Goal: Task Accomplishment & Management: Manage account settings

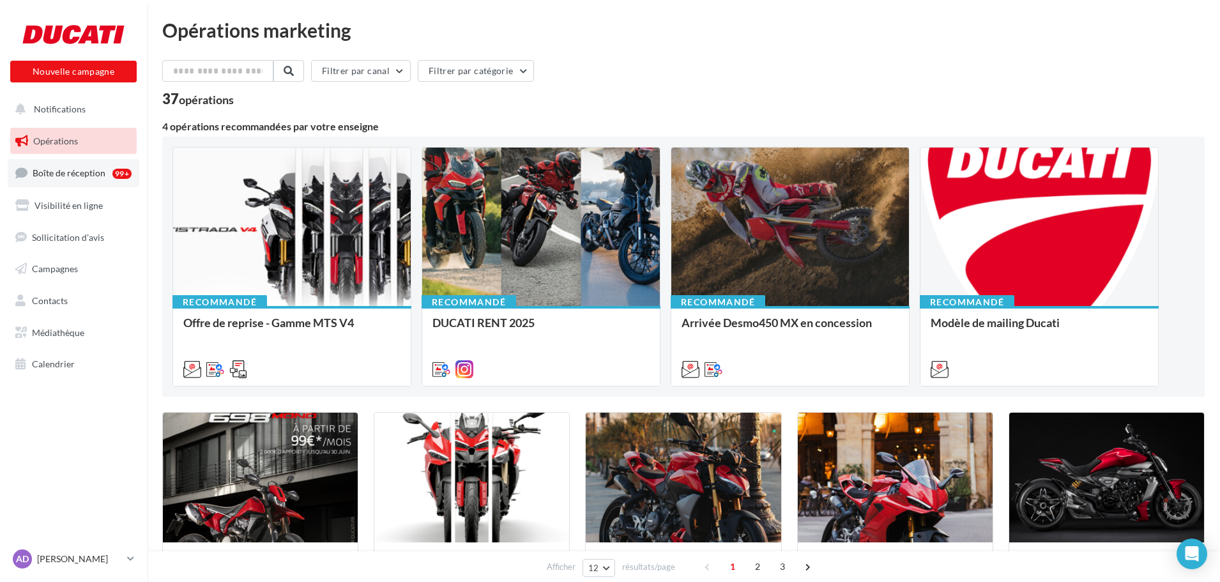
click at [63, 181] on link "Boîte de réception 99+" at bounding box center [74, 172] width 132 height 27
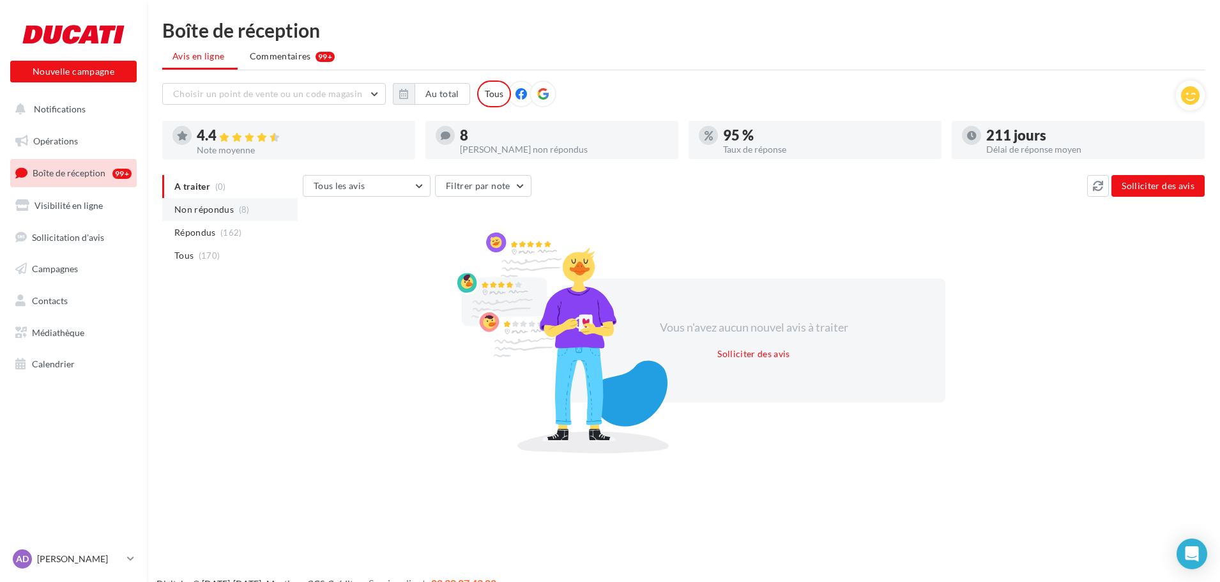
click at [212, 216] on span "Non répondus" at bounding box center [203, 209] width 59 height 13
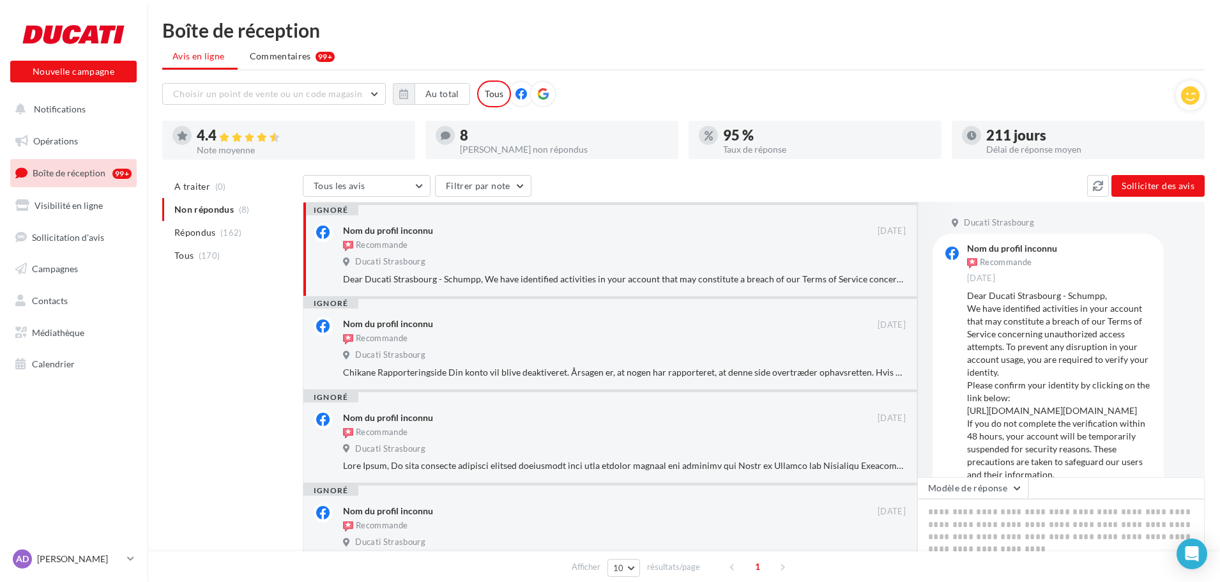
click at [402, 256] on span "Ducati Strasbourg" at bounding box center [390, 261] width 70 height 11
click at [334, 209] on div "ignoré" at bounding box center [330, 210] width 55 height 10
click at [196, 189] on span "A traiter" at bounding box center [192, 186] width 36 height 13
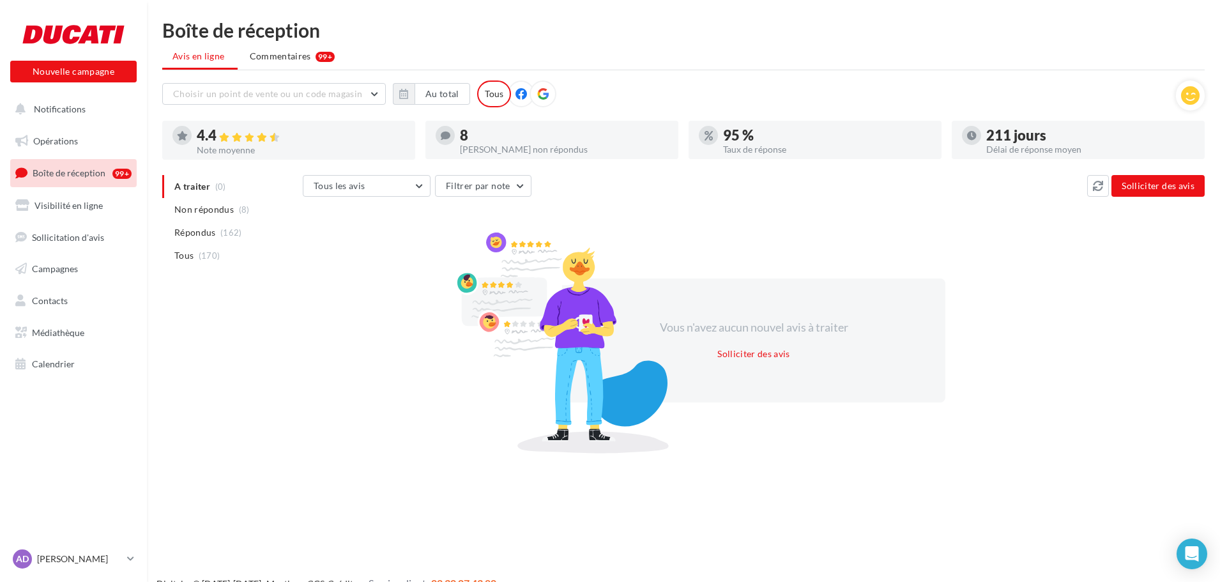
click at [710, 136] on icon at bounding box center [709, 136] width 8 height 10
